Goal: Task Accomplishment & Management: Manage account settings

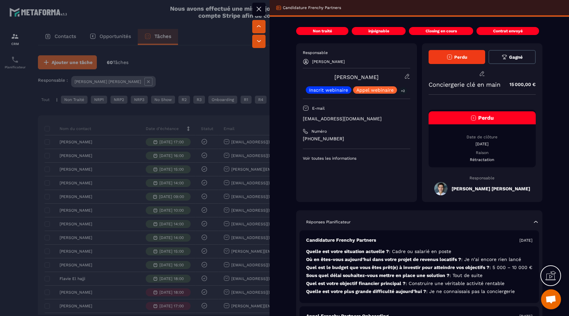
scroll to position [570, 0]
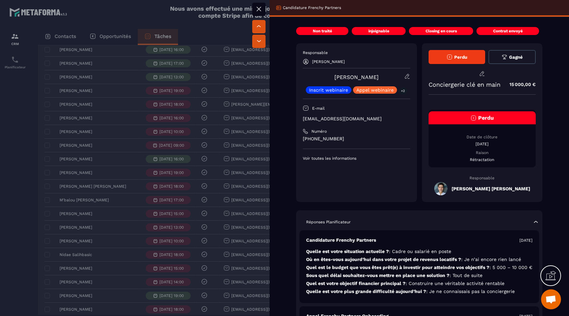
click at [103, 133] on div at bounding box center [284, 158] width 569 height 316
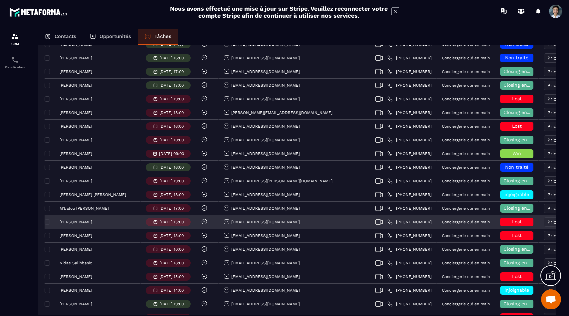
scroll to position [561, 0]
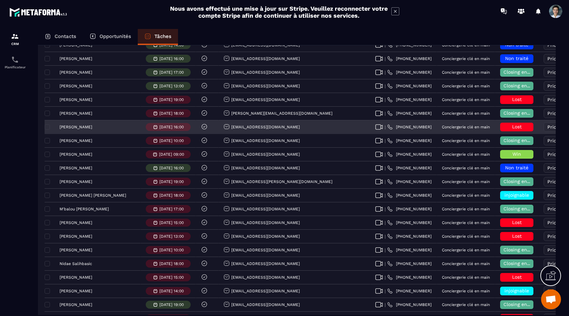
click at [504, 127] on h6 "Lost" at bounding box center [517, 126] width 27 height 5
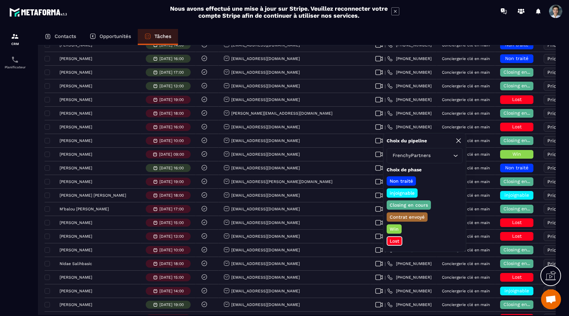
click at [396, 226] on p "Win" at bounding box center [394, 228] width 11 height 7
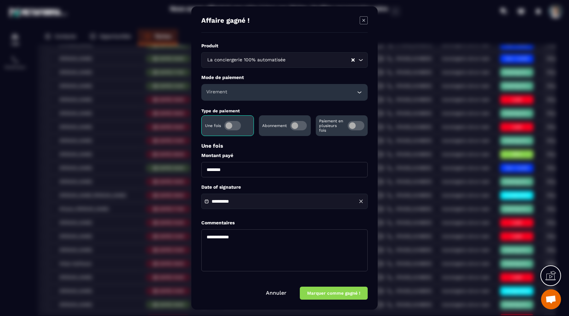
click at [266, 88] on div "Virement" at bounding box center [284, 92] width 166 height 17
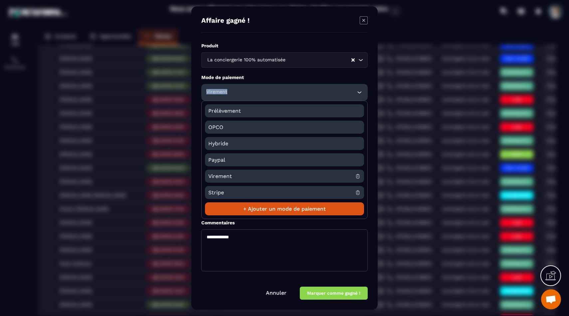
click at [266, 88] on div "Virement" at bounding box center [284, 92] width 166 height 17
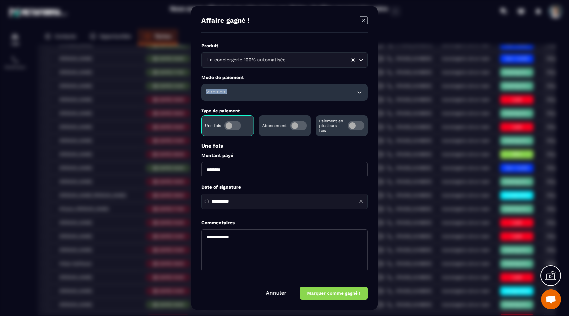
click at [323, 291] on button "Marquer comme gagné !" at bounding box center [334, 292] width 68 height 13
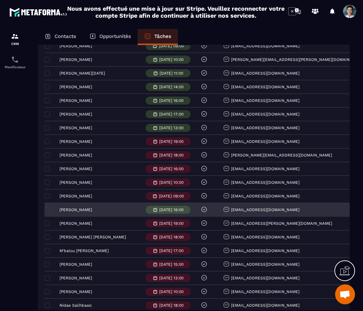
scroll to position [548, 0]
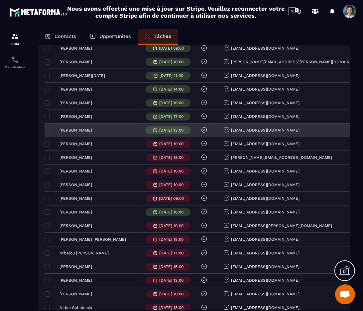
copy span "Virement"
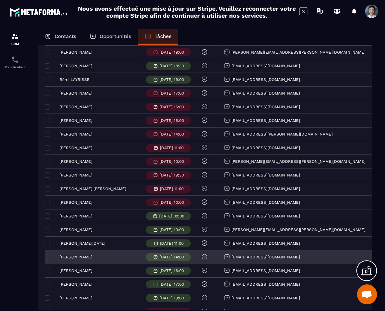
scroll to position [375, 0]
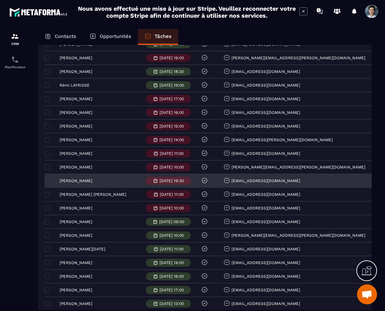
click at [90, 185] on div "[PERSON_NAME]" at bounding box center [93, 181] width 96 height 14
click at [89, 184] on div "[PERSON_NAME]" at bounding box center [93, 181] width 96 height 14
click at [84, 182] on p "[PERSON_NAME]" at bounding box center [76, 180] width 33 height 5
